Goal: Use online tool/utility: Utilize a website feature to perform a specific function

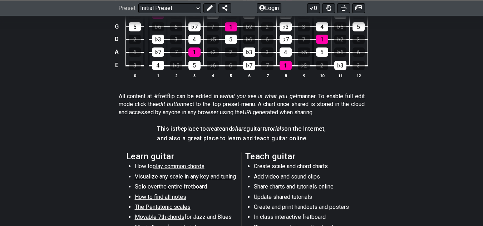
scroll to position [143, 0]
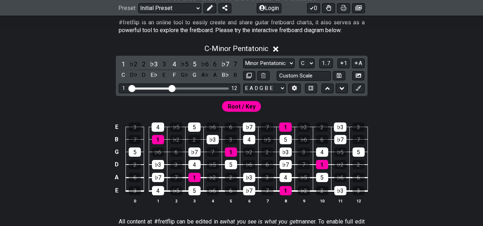
click at [191, 88] on div "Visible fret range" at bounding box center [179, 89] width 99 height 2
click at [304, 62] on select "A♭ A A♯ B♭ B C C♯ D♭ D D♯ E♭ E F F♯ G♭ G G♯" at bounding box center [306, 64] width 15 height 10
click at [326, 58] on div "1 ♭2 2 ♭3 3 4 ♭5 5 ♭6 6 ♭7 7 C D♭ D E♭ E F G♭ G A♭ A B♭ B Minor Pentatonic Clic…" at bounding box center [242, 76] width 252 height 40
click at [327, 60] on span "1..7" at bounding box center [326, 63] width 9 height 6
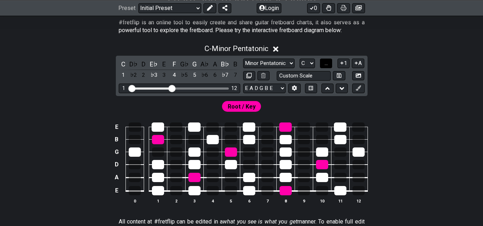
click at [327, 60] on span "..." at bounding box center [326, 63] width 3 height 6
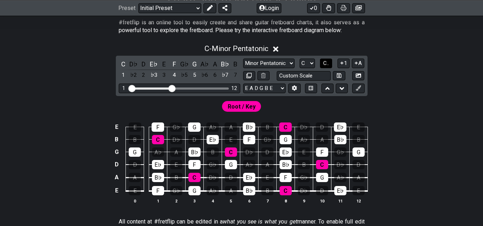
click at [327, 60] on span "C.." at bounding box center [326, 63] width 6 height 6
click at [327, 60] on span "1..7" at bounding box center [326, 63] width 9 height 6
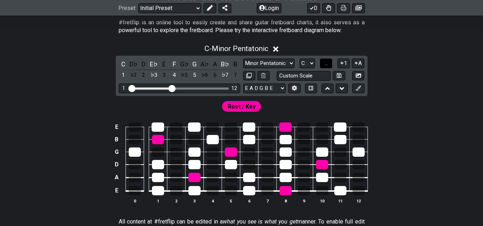
click at [327, 60] on span "..." at bounding box center [326, 63] width 3 height 6
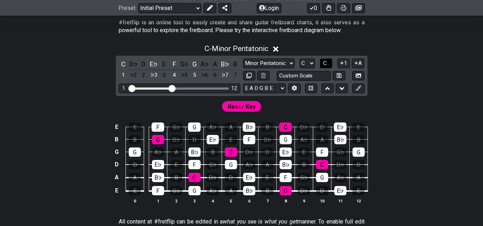
click at [327, 60] on span "C.." at bounding box center [326, 63] width 6 height 6
click at [291, 59] on select "Minor Pentatonic Click to edit Minor Pentatonic Major Pentatonic Minor Blues Ma…" at bounding box center [268, 64] width 51 height 10
select select "Melodic Minor"
click at [243, 59] on select "Minor Pentatonic Click to edit Minor Pentatonic Major Pentatonic Minor Blues Ma…" at bounding box center [268, 64] width 51 height 10
